Goal: Transaction & Acquisition: Subscribe to service/newsletter

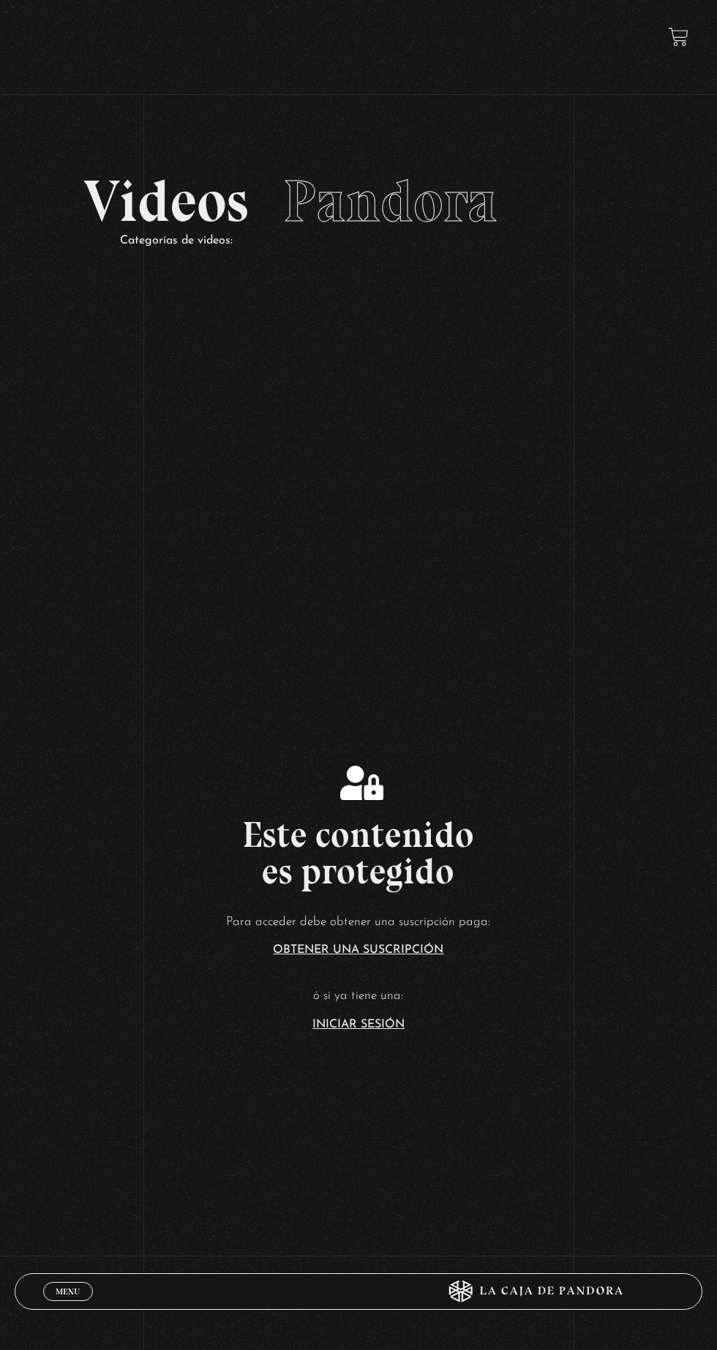
click at [375, 1030] on link "Iniciar Sesión" at bounding box center [358, 1025] width 92 height 12
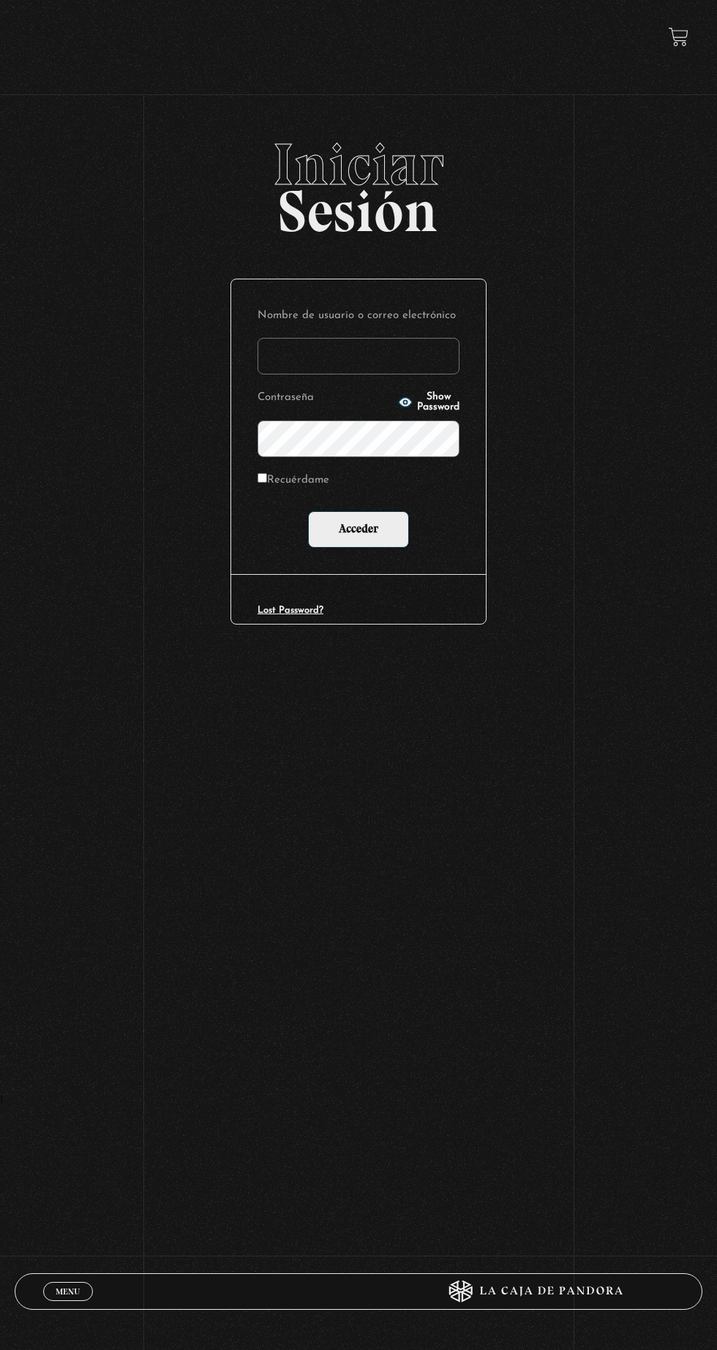
click at [396, 366] on input "Nombre de usuario o correo electrónico" at bounding box center [358, 356] width 202 height 37
type input "mvjustiniano.11@gmail.com"
click at [308, 511] on input "Acceder" at bounding box center [358, 529] width 101 height 37
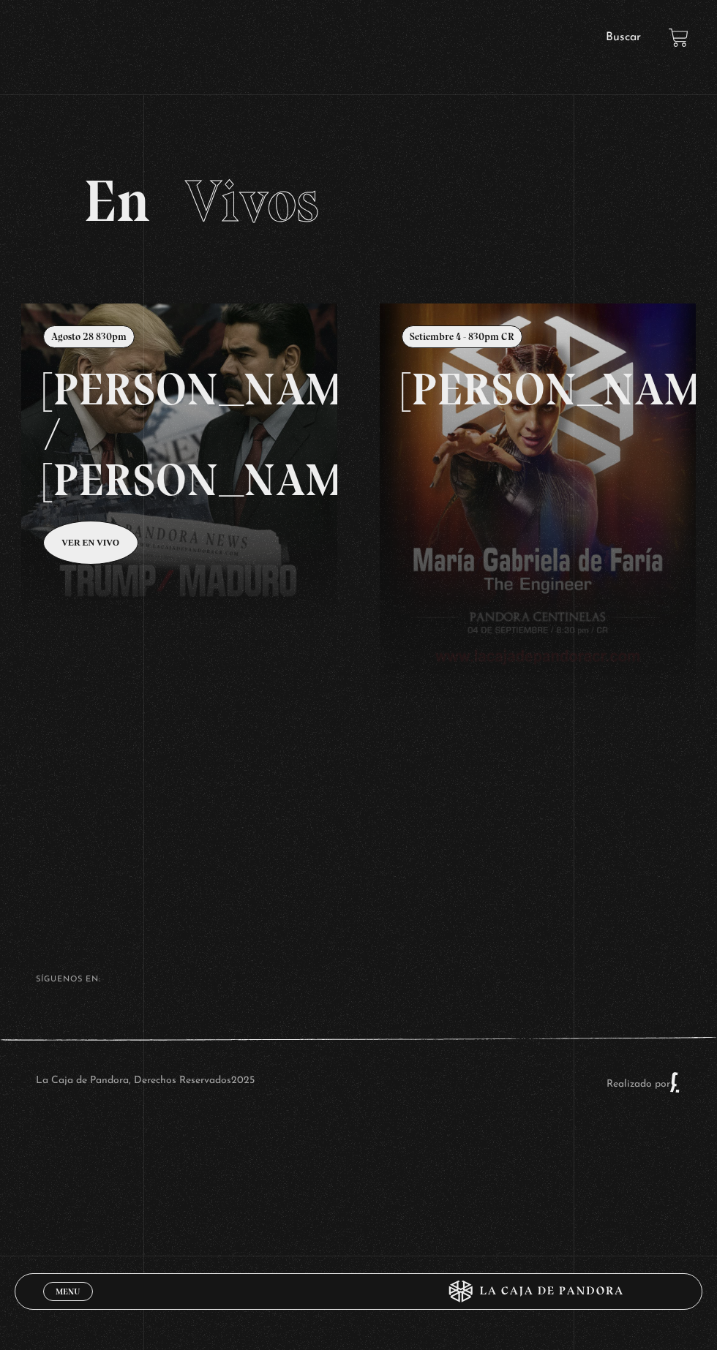
click at [623, 37] on link "Buscar" at bounding box center [623, 37] width 35 height 12
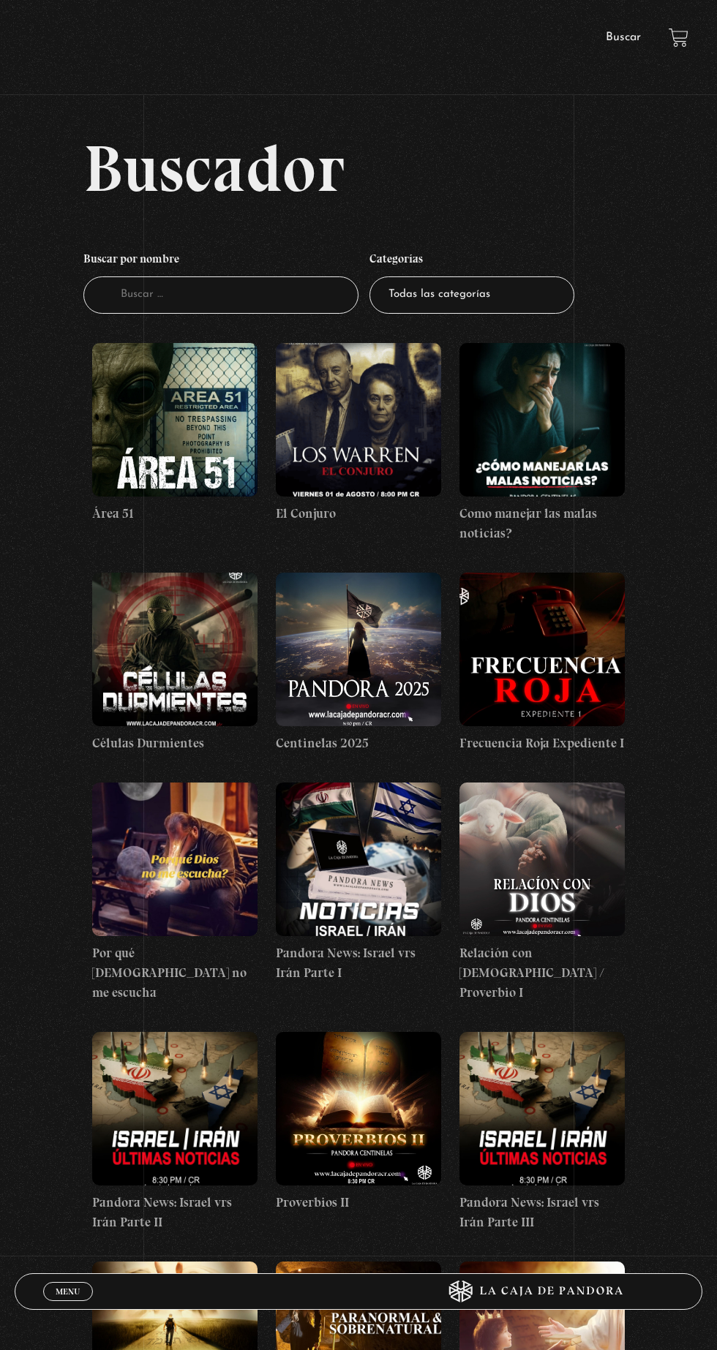
click at [212, 418] on figure at bounding box center [174, 420] width 165 height 154
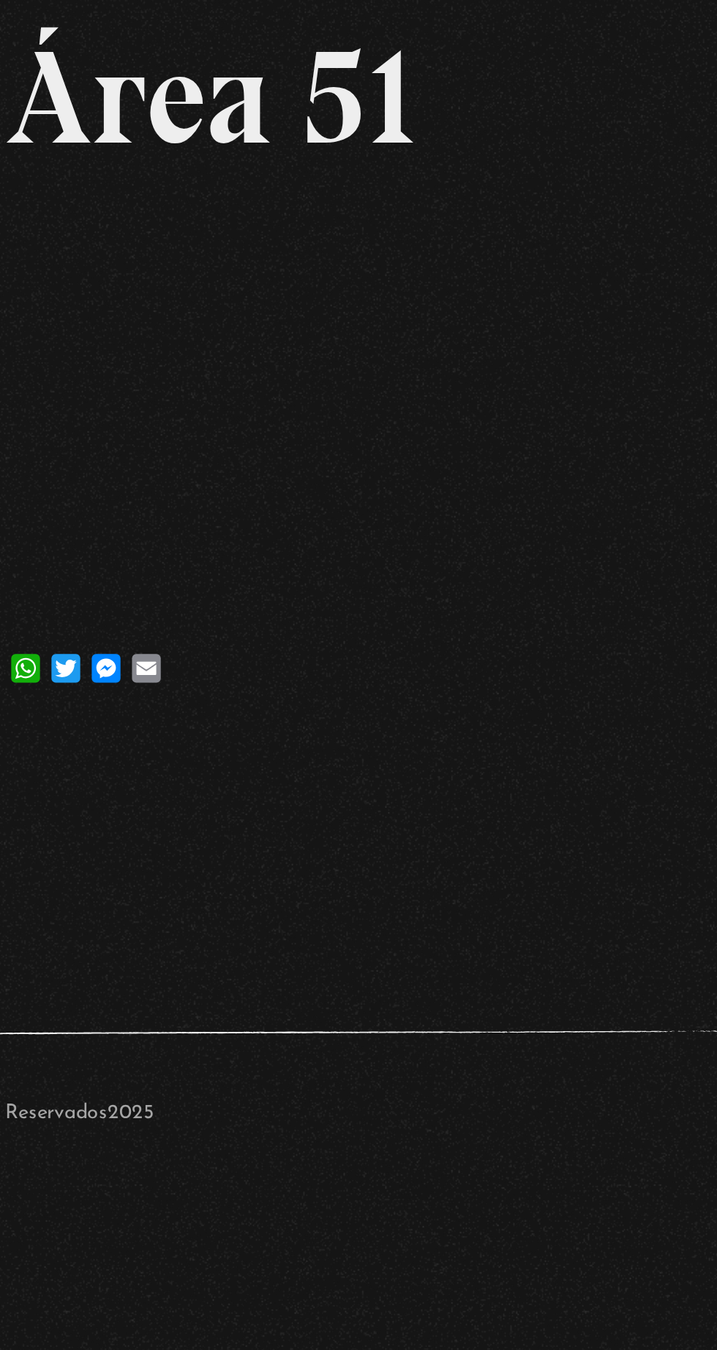
click at [343, 723] on div "Menu Cerrar [PERSON_NAME] En vivos Pandora Centinelas Mi cuenta Salir [GEOGRAPH…" at bounding box center [358, 477] width 717 height 954
